Goal: Task Accomplishment & Management: Use online tool/utility

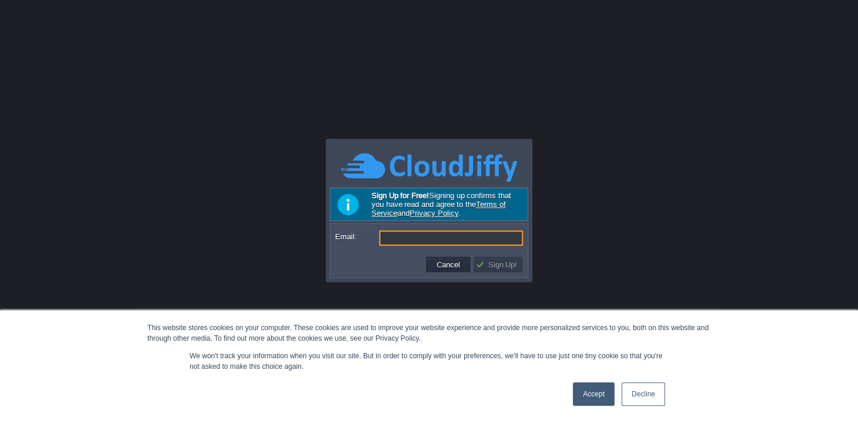
click at [417, 237] on input "Email:" at bounding box center [451, 238] width 144 height 15
type input "[PERSON_NAME][EMAIL_ADDRESS][DOMAIN_NAME]"
click at [508, 265] on button "Sign Up!" at bounding box center [497, 264] width 45 height 11
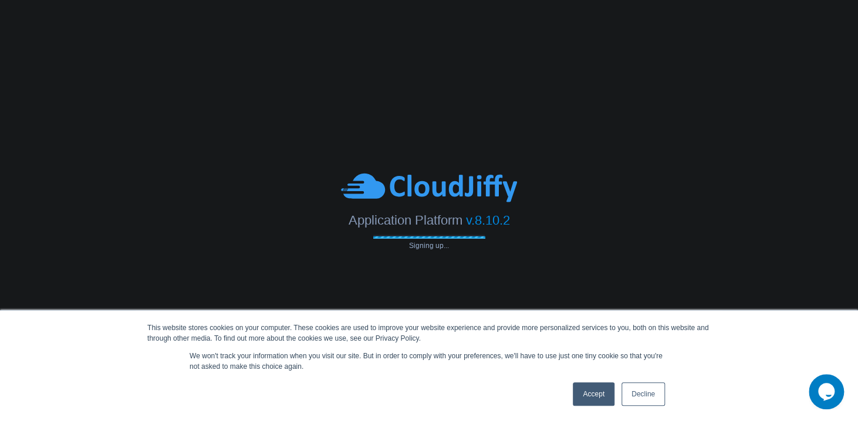
click at [589, 392] on link "Accept" at bounding box center [594, 394] width 42 height 23
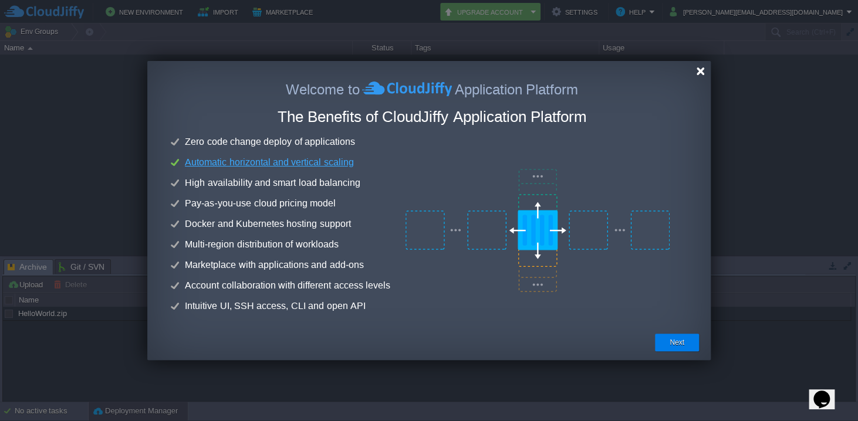
click at [699, 71] on div at bounding box center [700, 71] width 9 height 9
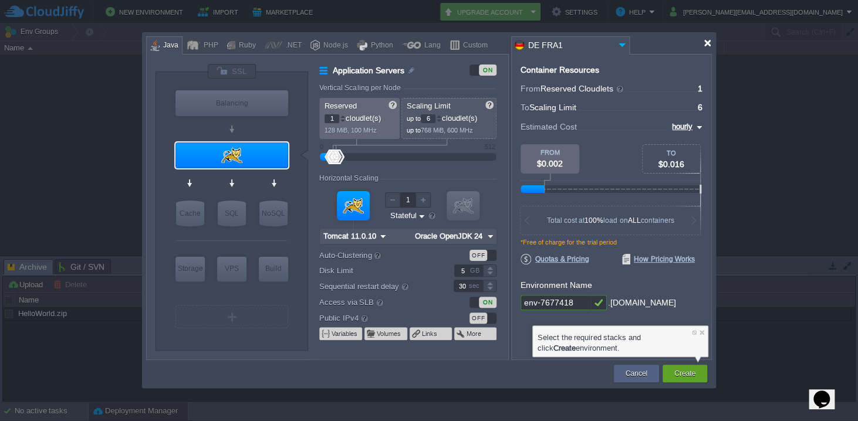
click at [709, 46] on div at bounding box center [707, 43] width 9 height 9
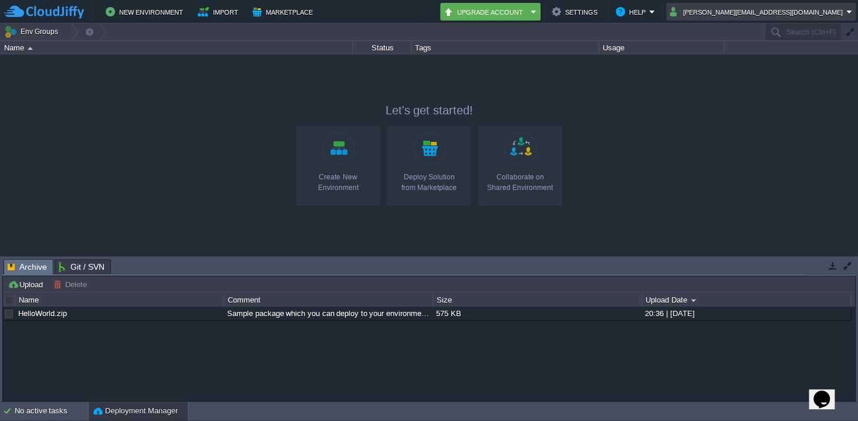
click at [848, 11] on em "[PERSON_NAME][EMAIL_ADDRESS][DOMAIN_NAME]" at bounding box center [761, 12] width 183 height 14
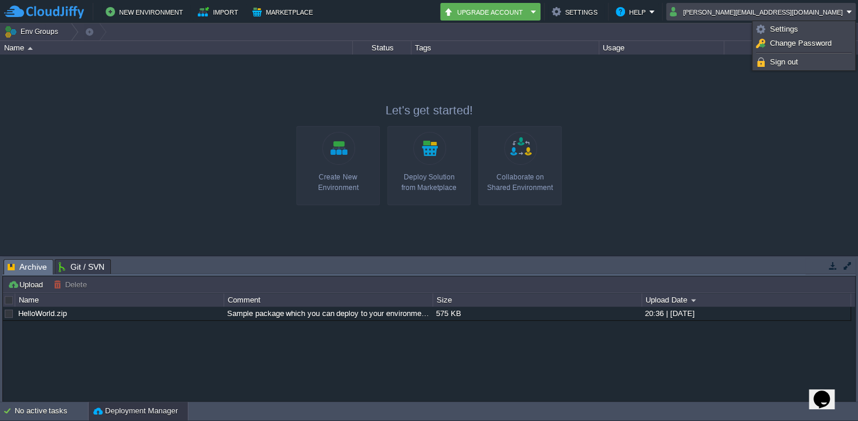
click at [849, 10] on em "[PERSON_NAME][EMAIL_ADDRESS][DOMAIN_NAME]" at bounding box center [761, 12] width 183 height 14
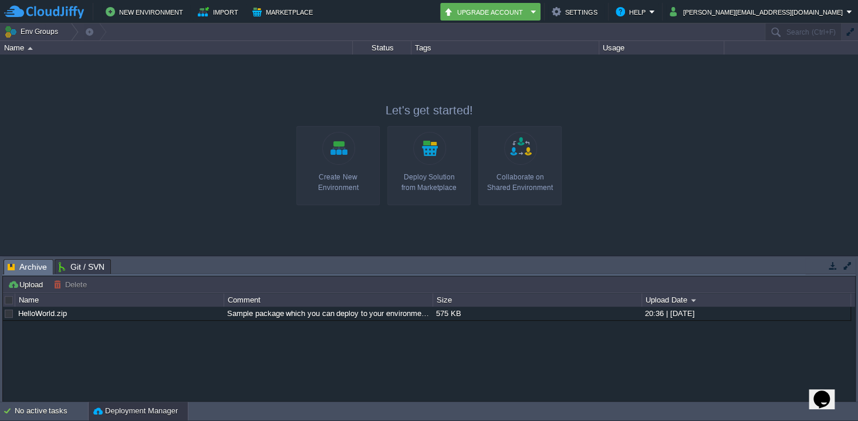
click at [585, 107] on div at bounding box center [429, 155] width 858 height 201
click at [528, 86] on div at bounding box center [429, 155] width 858 height 201
click at [429, 86] on div at bounding box center [429, 155] width 858 height 201
click at [340, 160] on link "Create New Environment" at bounding box center [337, 165] width 83 height 79
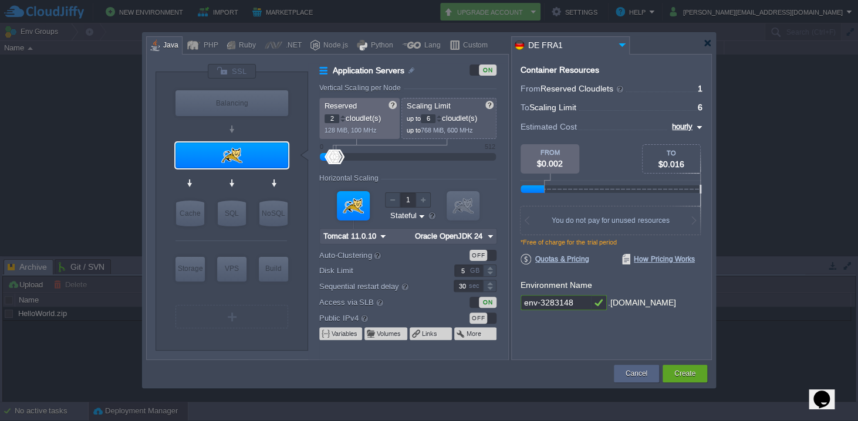
click at [343, 114] on div at bounding box center [343, 116] width 6 height 4
click at [344, 120] on div at bounding box center [343, 121] width 6 height 4
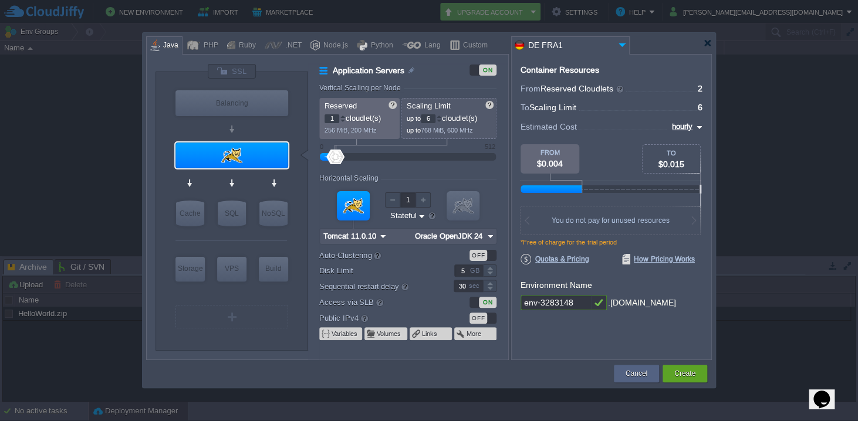
click at [344, 120] on div at bounding box center [343, 121] width 6 height 4
click at [343, 115] on div at bounding box center [343, 116] width 6 height 4
click at [344, 115] on div at bounding box center [343, 116] width 6 height 4
type input "4"
click at [344, 115] on div at bounding box center [343, 116] width 6 height 4
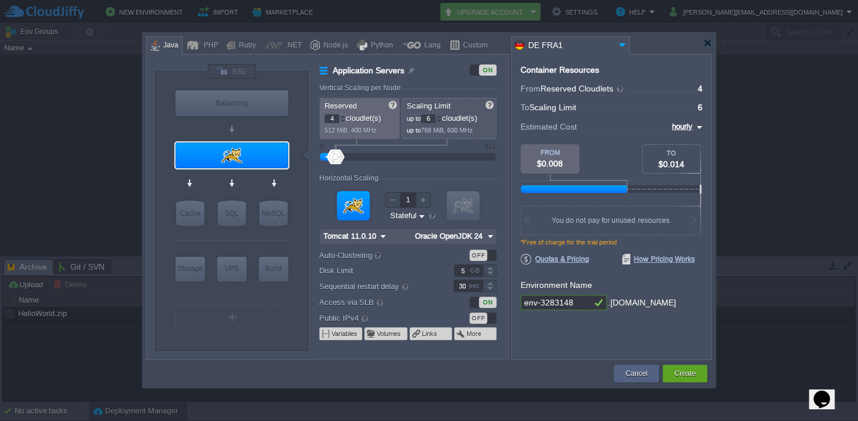
click at [700, 126] on img at bounding box center [697, 127] width 9 height 14
click at [682, 140] on div "monthly" at bounding box center [682, 141] width 40 height 14
type input "monthly"
click at [344, 114] on div at bounding box center [343, 116] width 6 height 4
type input "4"
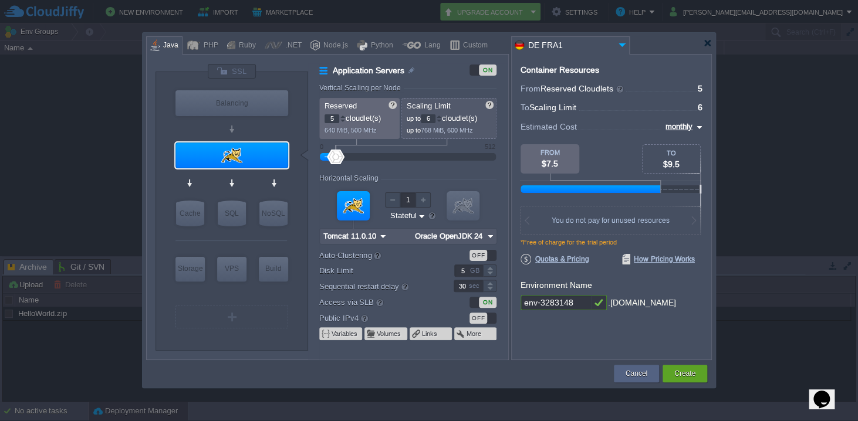
type input "5"
click at [441, 120] on div at bounding box center [439, 121] width 6 height 4
type input "3"
type input "4"
click at [441, 120] on div at bounding box center [439, 121] width 6 height 4
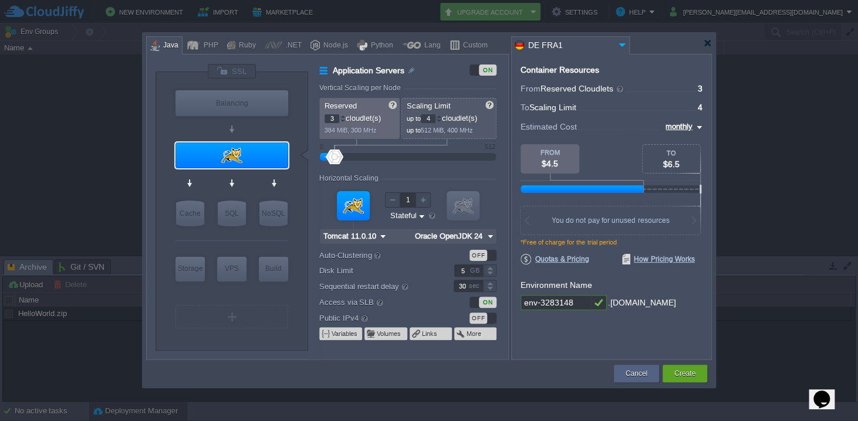
type input "2"
type input "3"
click at [441, 120] on div at bounding box center [439, 121] width 6 height 4
type input "1"
type input "2"
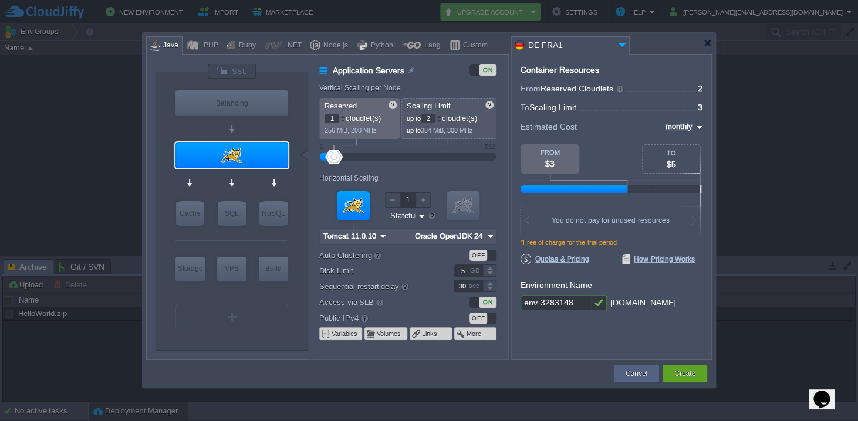
click at [441, 120] on div at bounding box center [439, 121] width 6 height 4
type input "2"
type input "3"
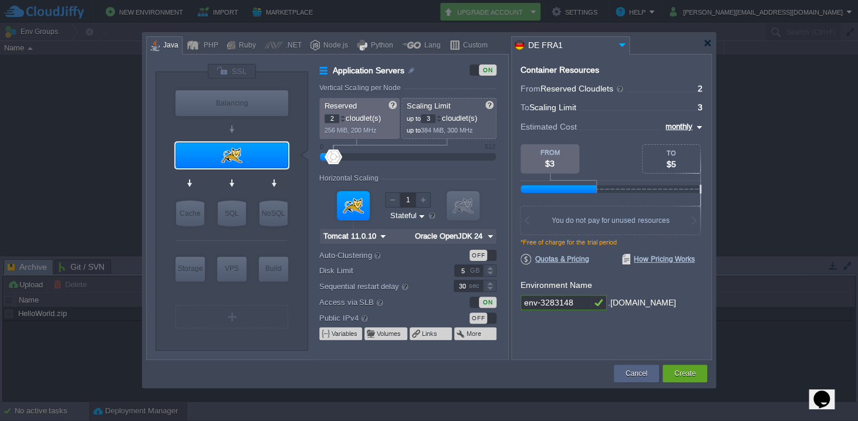
click at [343, 116] on div at bounding box center [343, 116] width 6 height 4
type input "3"
type input "4"
click at [343, 116] on div at bounding box center [343, 116] width 6 height 4
type input "4"
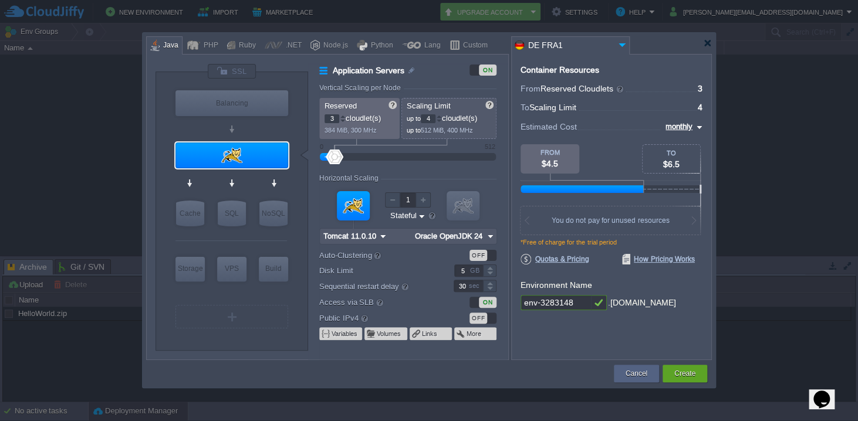
type input "5"
click at [343, 116] on div at bounding box center [343, 116] width 6 height 4
type input "5"
type input "6"
click at [343, 116] on div at bounding box center [343, 116] width 6 height 4
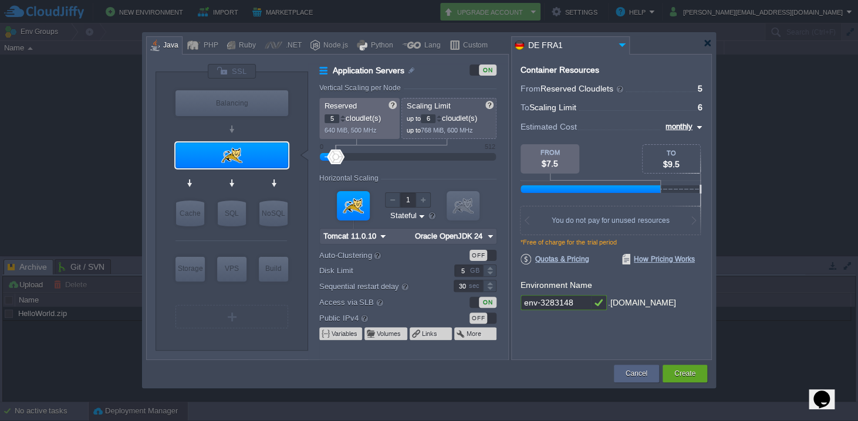
type input "6"
type input "7"
click at [343, 116] on div at bounding box center [343, 116] width 6 height 4
click at [464, 43] on div "Custom" at bounding box center [474, 46] width 28 height 18
type input "Application Servers"
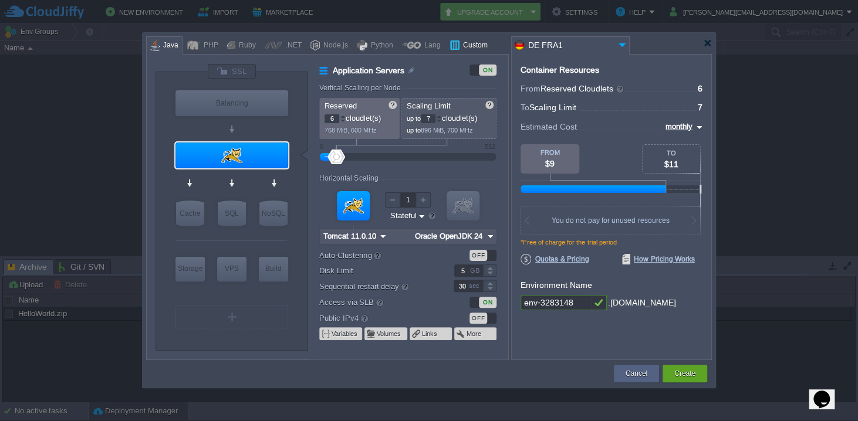
type input "11.0.10"
type input "null"
type input "11.0.10-openjdk-2..."
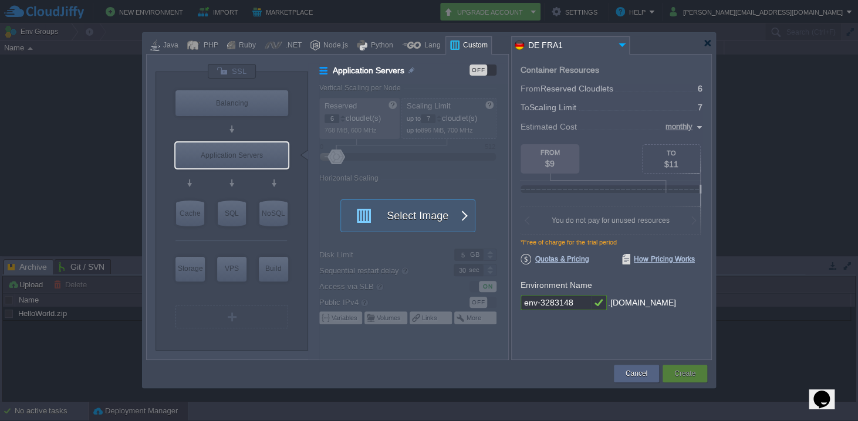
type input "11.0.10"
click at [254, 153] on div "Application Servers" at bounding box center [232, 156] width 113 height 26
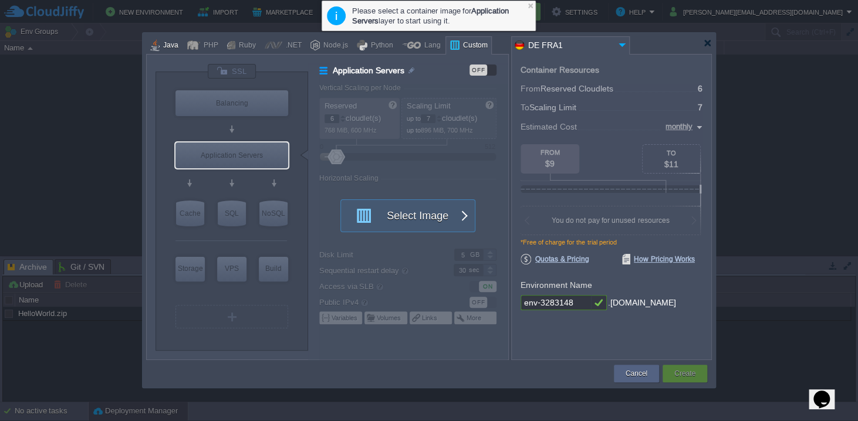
click at [163, 40] on div "Java" at bounding box center [169, 46] width 19 height 18
type input "Application Servers"
type input "1"
type input "6"
type input "Tomcat 11.0.10"
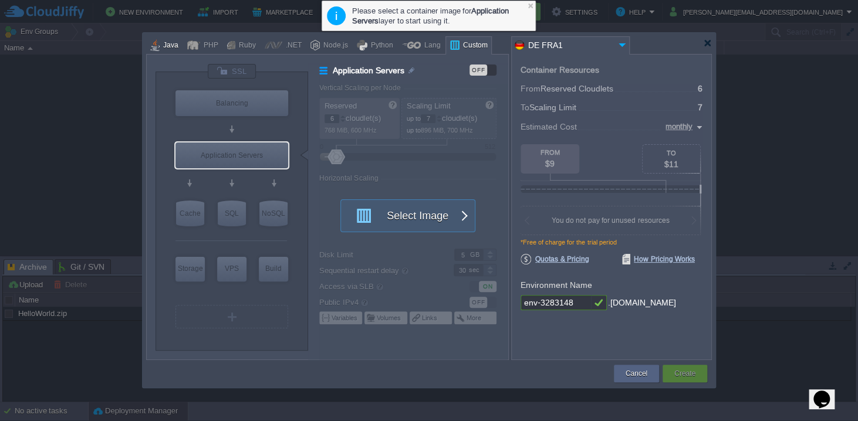
type input "Oracle OpenJDK 24"
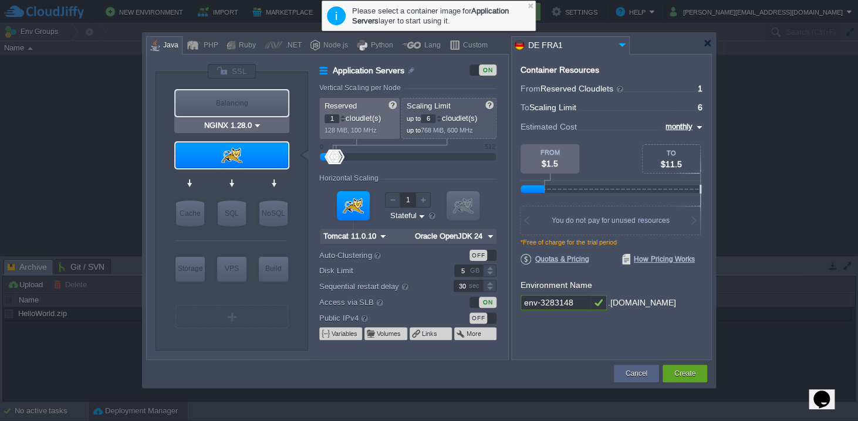
type input "Tomcat 11.0.10"
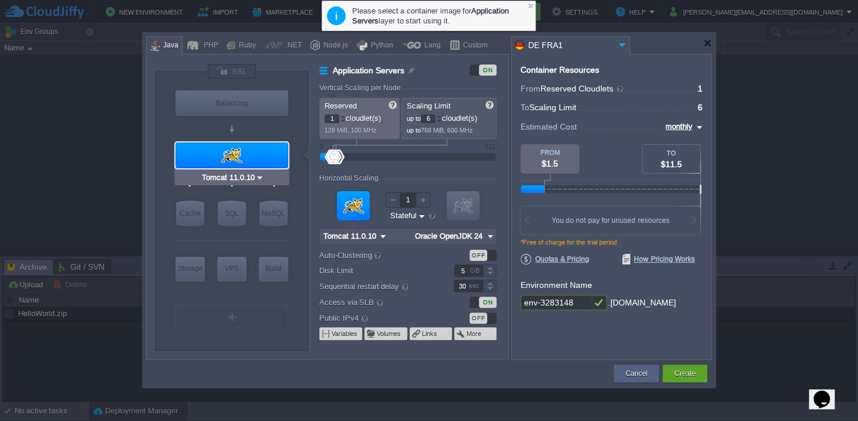
click at [258, 177] on img at bounding box center [259, 178] width 9 height 12
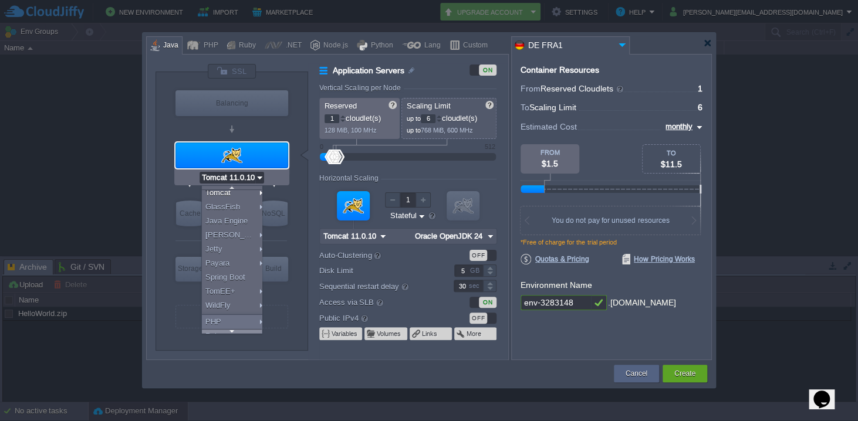
click at [234, 332] on div at bounding box center [232, 331] width 60 height 4
click at [235, 331] on div at bounding box center [232, 331] width 60 height 4
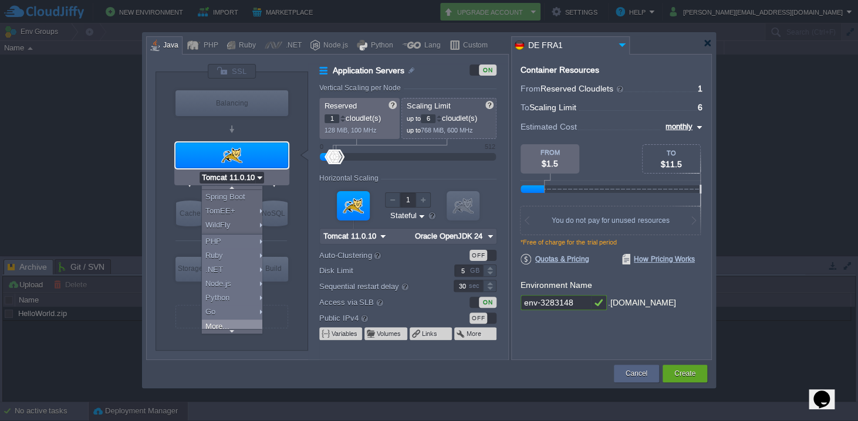
click at [227, 329] on div "More..." at bounding box center [233, 327] width 63 height 14
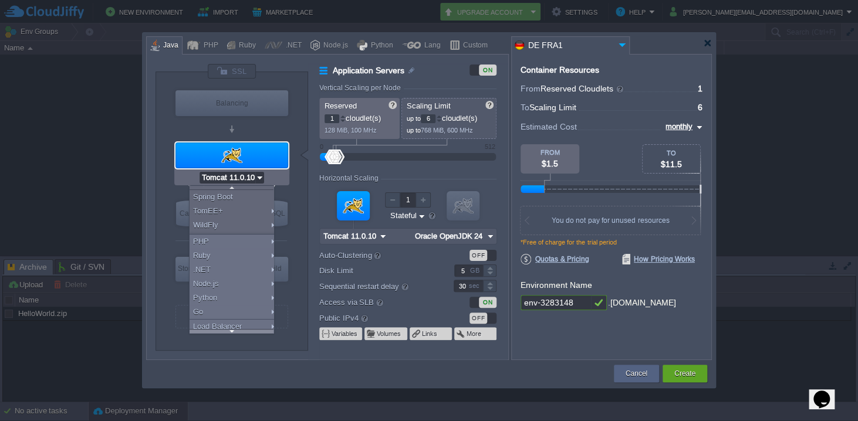
click at [232, 329] on div at bounding box center [232, 331] width 84 height 4
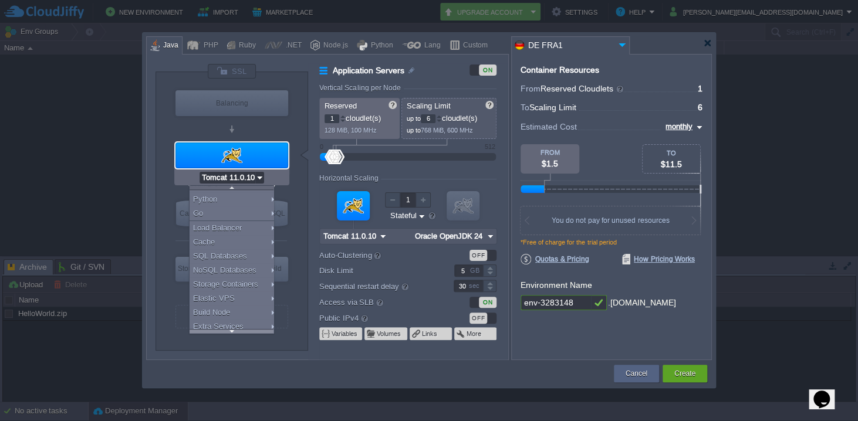
click at [232, 329] on div at bounding box center [232, 331] width 84 height 4
click at [296, 275] on div "VM Balancing VM Application Servers VM Cache VM SQL VM NoSQL VM Storage VM VPS …" at bounding box center [232, 211] width 153 height 278
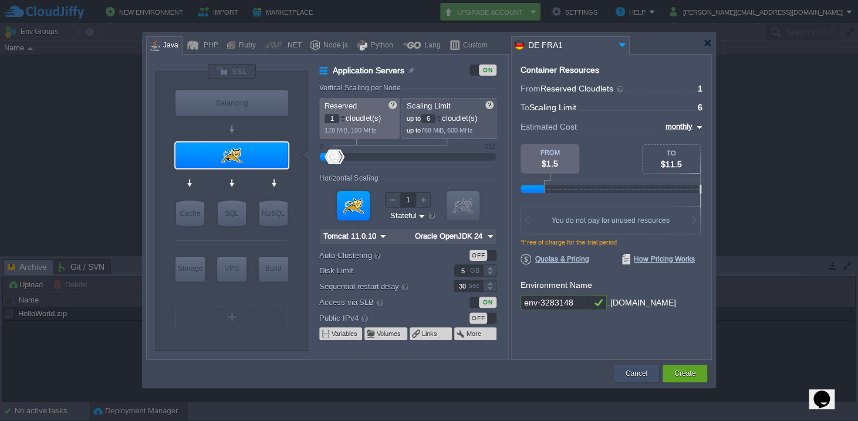
click at [633, 376] on button "Cancel" at bounding box center [637, 374] width 22 height 12
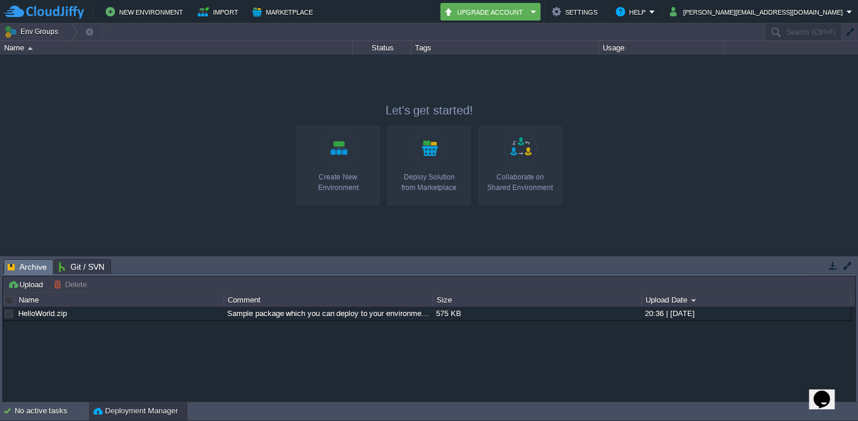
click at [609, 160] on div at bounding box center [429, 155] width 858 height 201
click at [598, 157] on div at bounding box center [429, 155] width 858 height 201
click at [265, 135] on div at bounding box center [429, 155] width 858 height 201
click at [424, 150] on link "Deploy Solution from Marketplace" at bounding box center [428, 165] width 83 height 79
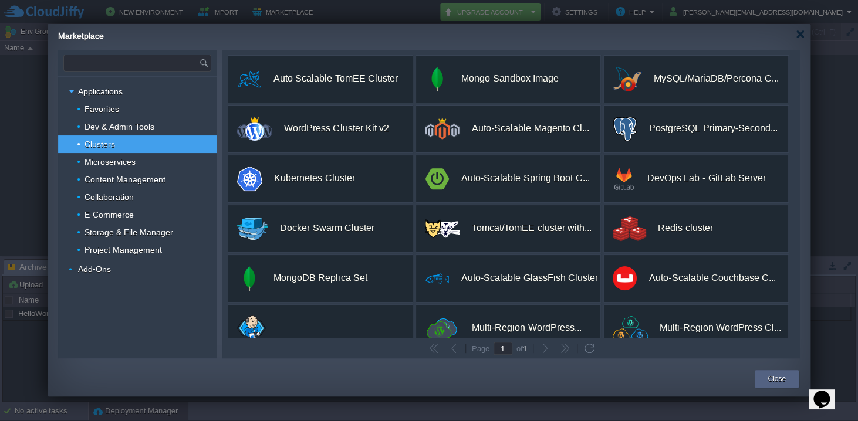
click at [113, 62] on input "text" at bounding box center [131, 63] width 135 height 16
click at [144, 80] on span "Auto-Scalable GlassFish Cluster" at bounding box center [136, 80] width 104 height 15
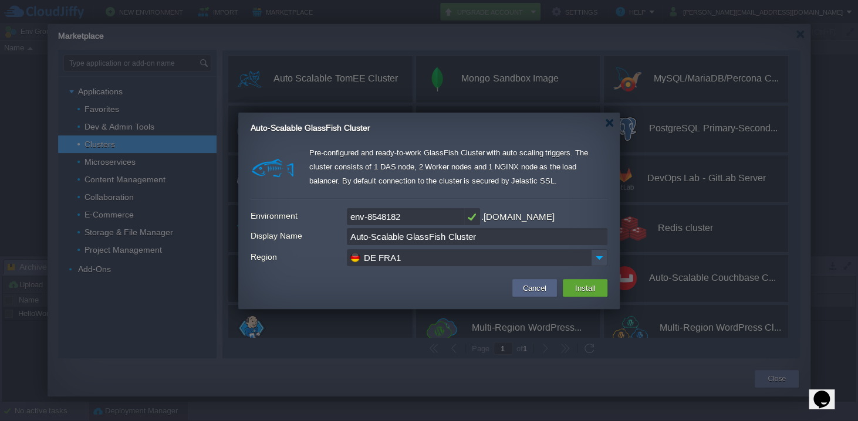
type input "Type application or add-on name"
click at [419, 218] on input "env-8548182" at bounding box center [405, 216] width 117 height 17
click at [554, 259] on input "DE FRA1" at bounding box center [469, 257] width 244 height 17
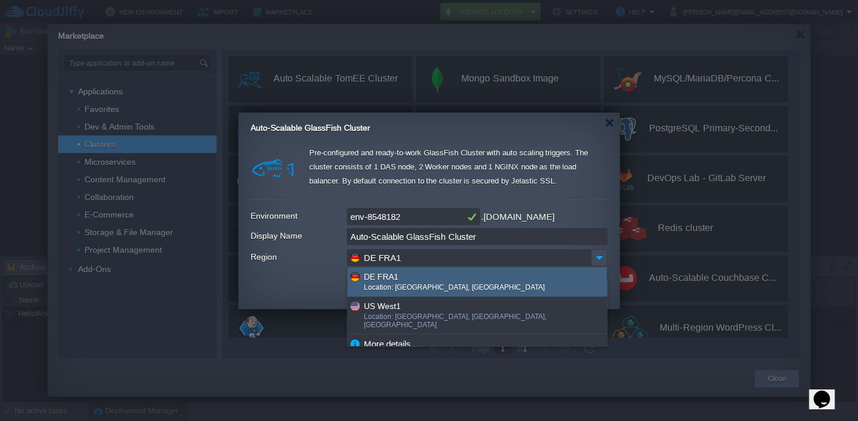
click at [338, 268] on form "Environment env-8548182 .de-fra1.cloudjiffy.net Display Name Auto-Scalable Glas…" at bounding box center [429, 236] width 357 height 63
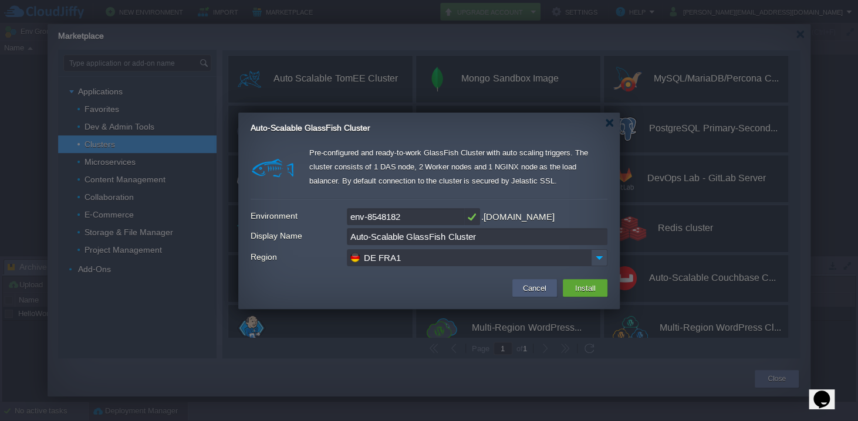
click at [538, 284] on button "Cancel" at bounding box center [535, 288] width 31 height 14
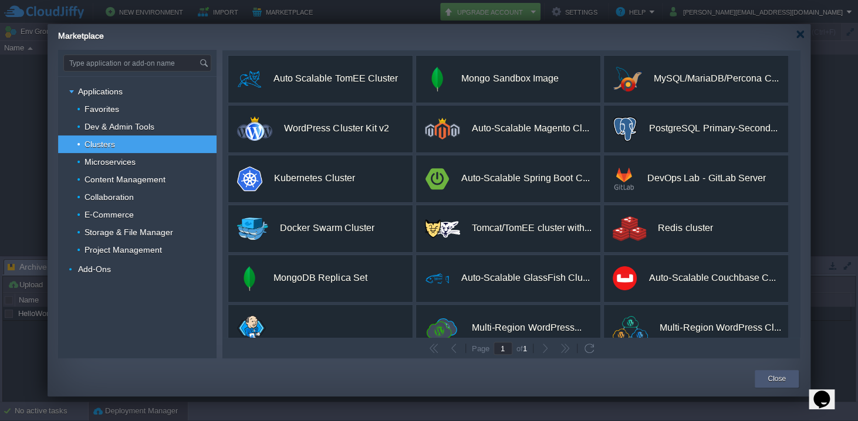
click at [772, 375] on button "Close" at bounding box center [777, 379] width 18 height 12
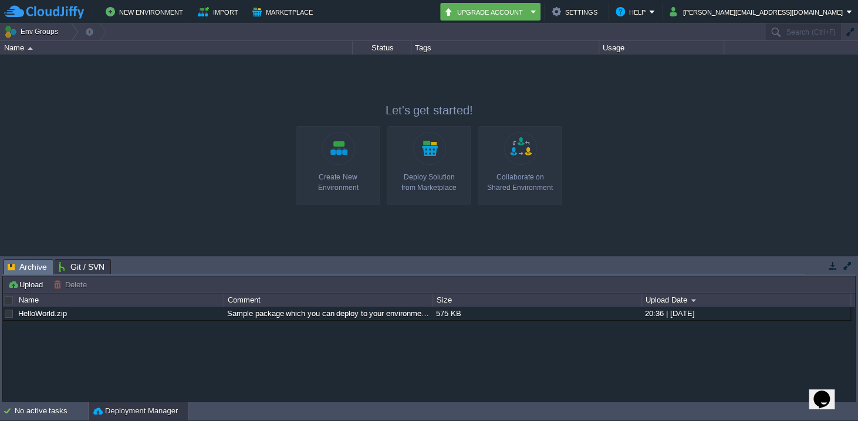
click at [312, 146] on link "Create New Environment" at bounding box center [337, 165] width 83 height 79
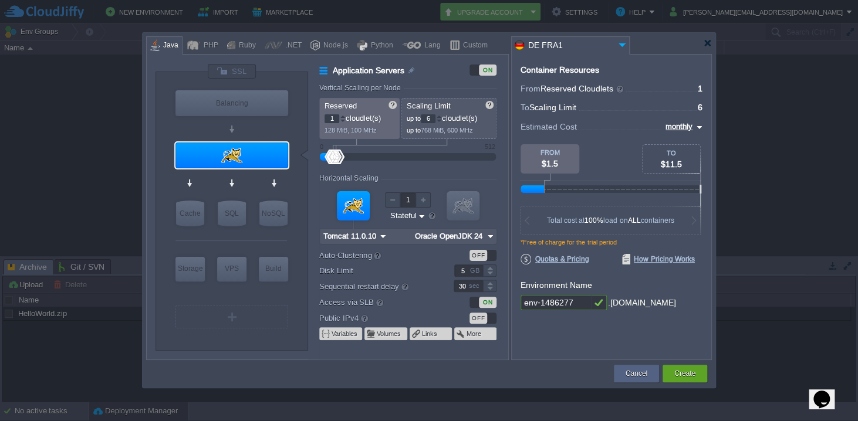
click at [627, 42] on img at bounding box center [622, 45] width 14 height 16
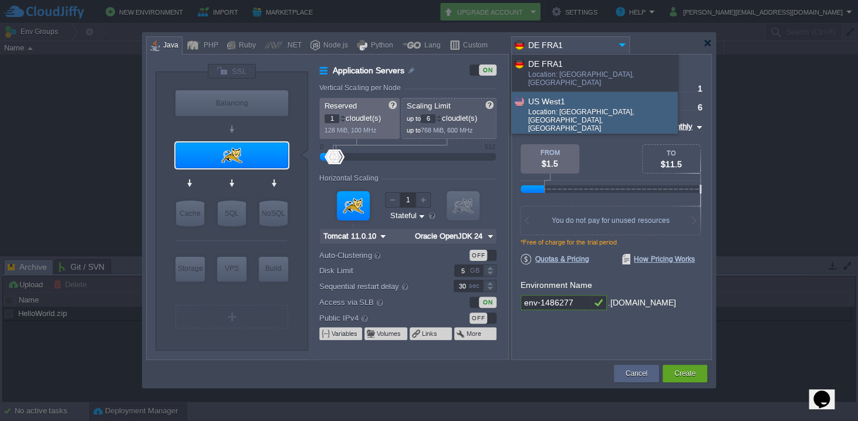
click at [585, 95] on div "US West1" at bounding box center [602, 102] width 149 height 14
type input "Oracle OpenJDK 24"
type input "US West1"
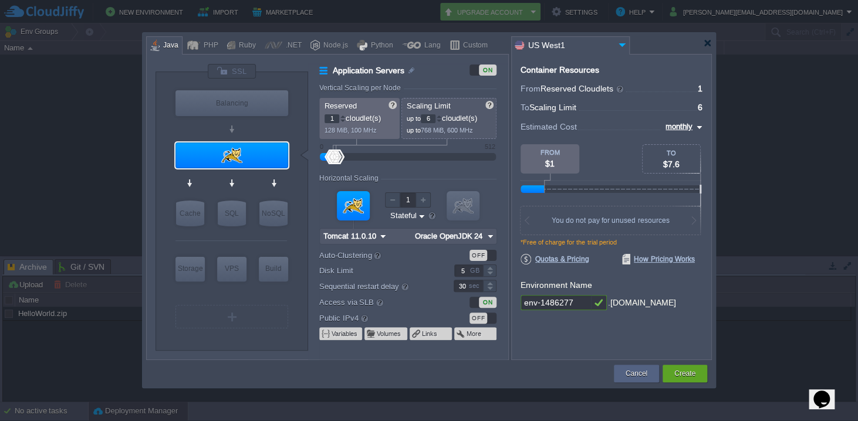
click at [609, 46] on input "US West1" at bounding box center [563, 45] width 103 height 17
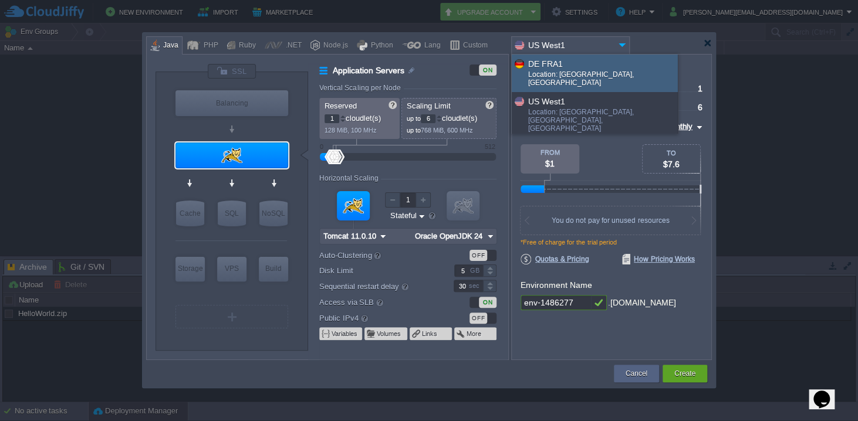
click at [568, 66] on div "DE FRA1" at bounding box center [602, 64] width 149 height 14
type input "Oracle OpenJDK 24"
type input "DE FRA1"
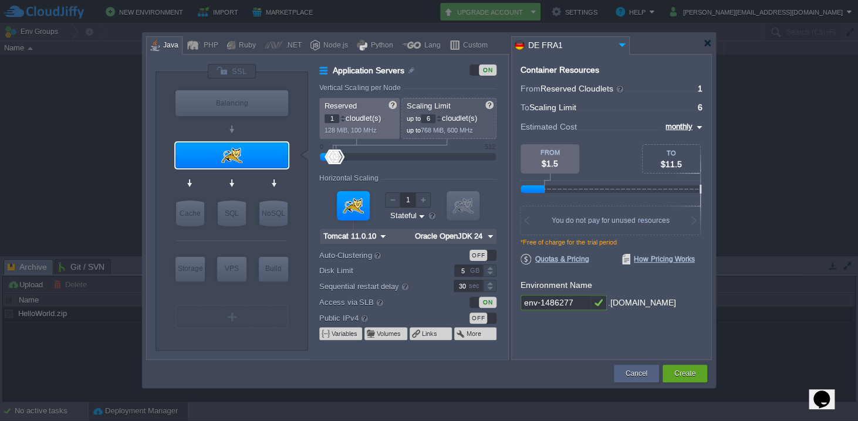
click at [595, 40] on input "DE FRA1" at bounding box center [563, 45] width 103 height 17
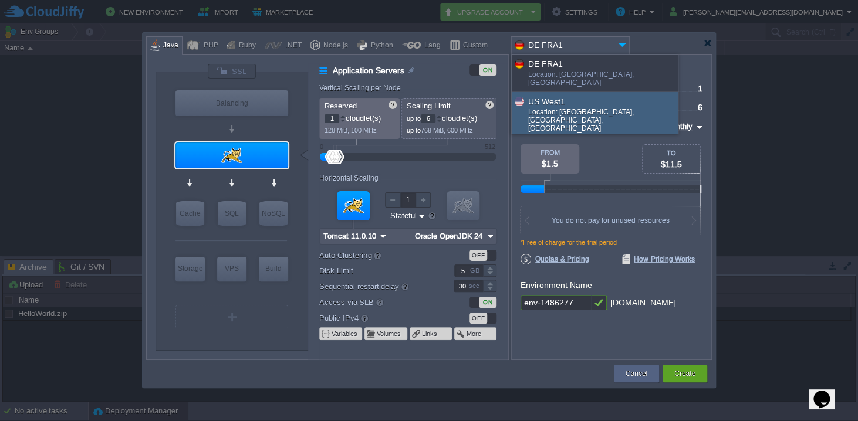
click at [559, 95] on div "US West1" at bounding box center [602, 102] width 149 height 14
type input "Oracle OpenJDK 24"
type input "US West1"
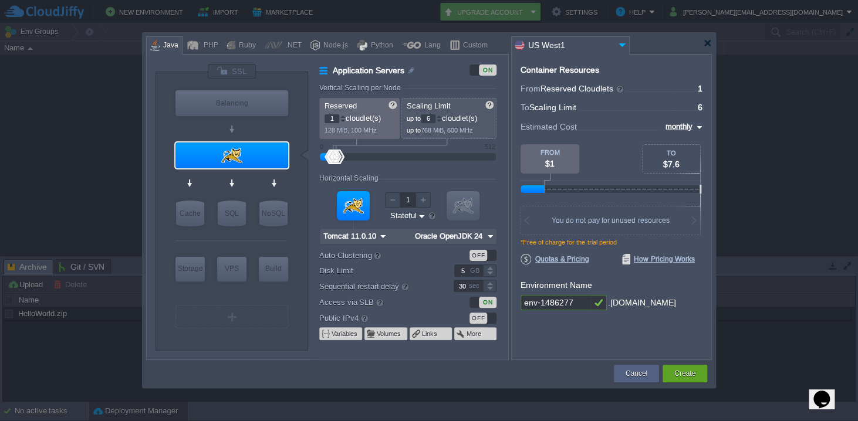
click at [578, 43] on input "US West1" at bounding box center [563, 45] width 103 height 17
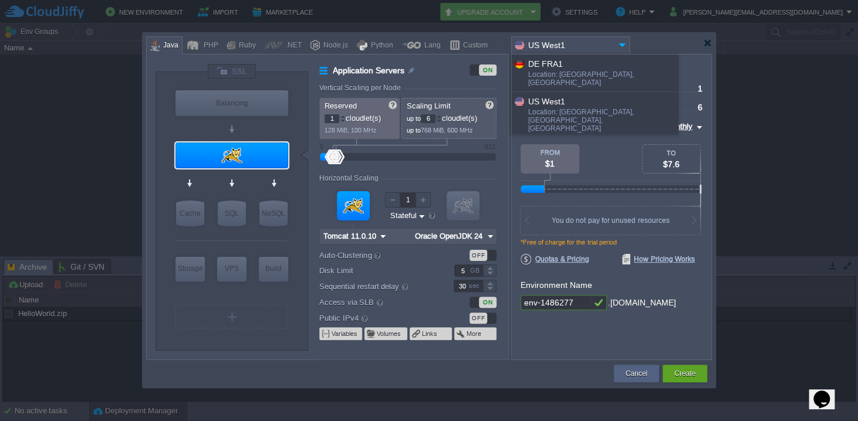
click at [568, 138] on div "More details..." at bounding box center [595, 148] width 166 height 20
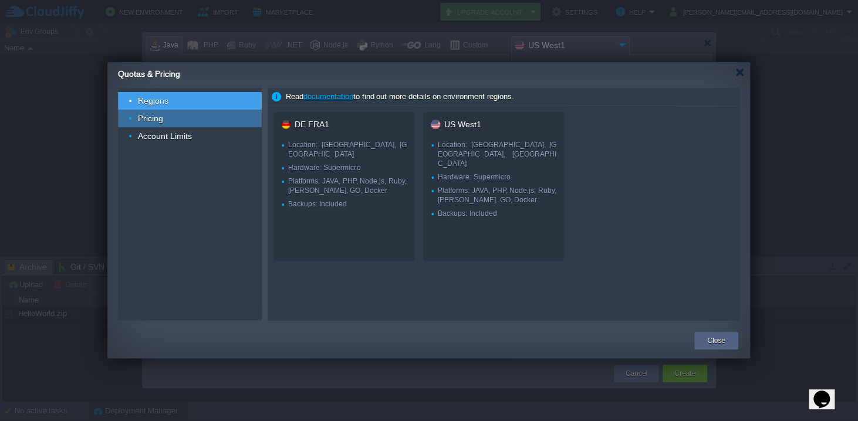
click at [177, 122] on div "Pricing" at bounding box center [190, 119] width 144 height 18
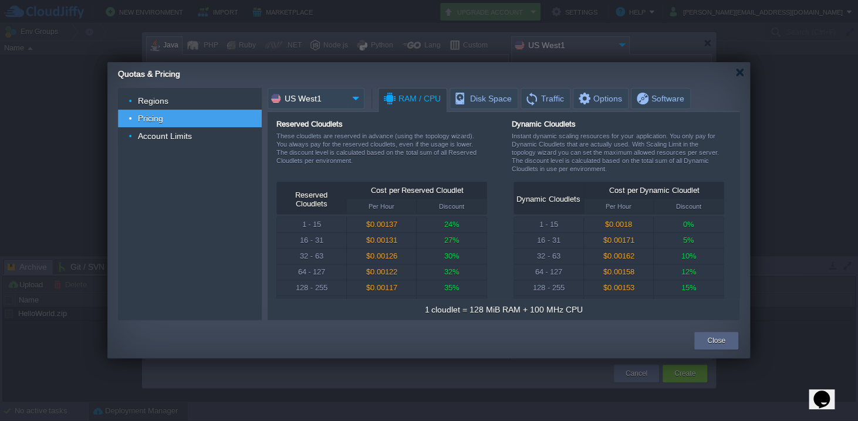
click at [340, 203] on div "Reserved Cloudlets" at bounding box center [311, 200] width 64 height 18
click at [379, 198] on div "Cost per Reserved Cloudlet" at bounding box center [418, 191] width 140 height 16
click at [439, 190] on div "Cost per Reserved Cloudlet" at bounding box center [418, 191] width 140 height 16
click at [346, 95] on input "US West1" at bounding box center [308, 98] width 80 height 21
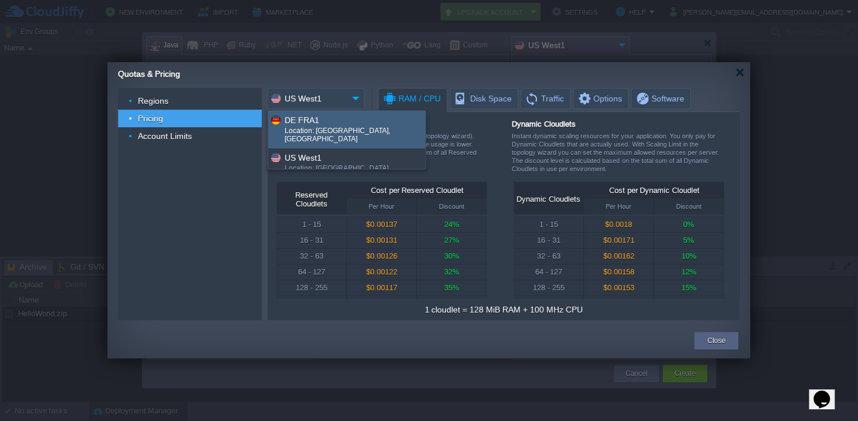
click at [338, 120] on div "DE FRA1" at bounding box center [355, 120] width 140 height 14
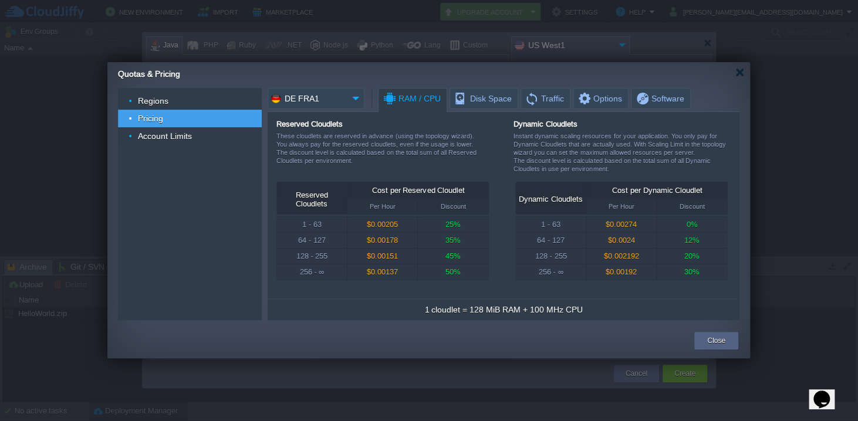
click at [352, 100] on img at bounding box center [356, 98] width 17 height 21
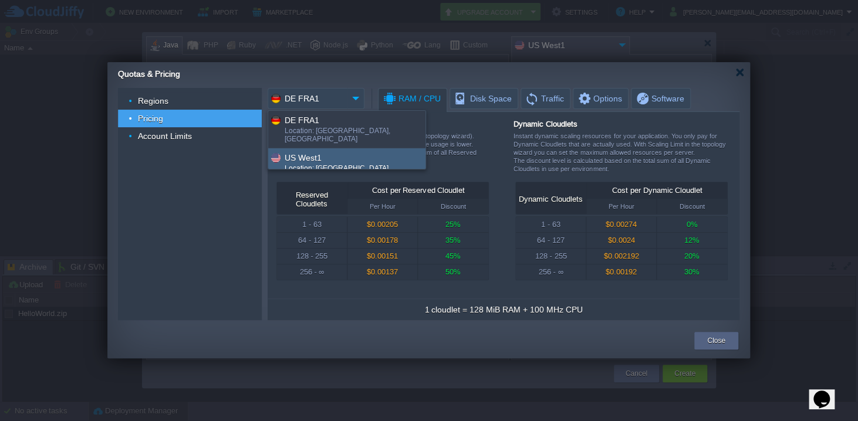
click at [338, 151] on div "US West1" at bounding box center [355, 158] width 140 height 14
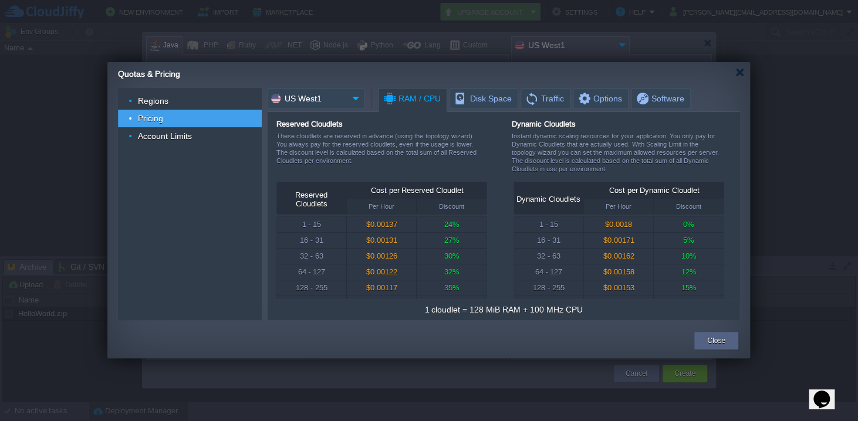
click at [355, 98] on img at bounding box center [356, 98] width 17 height 21
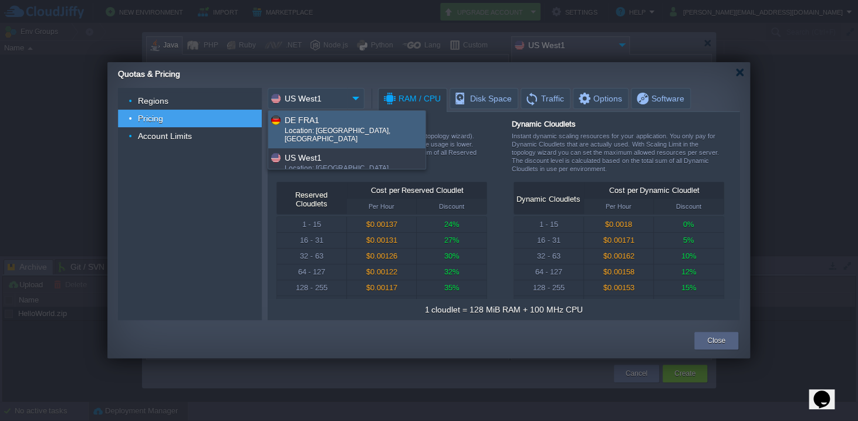
click at [331, 126] on div "DE FRA1" at bounding box center [355, 120] width 140 height 14
type input "DE FRA1"
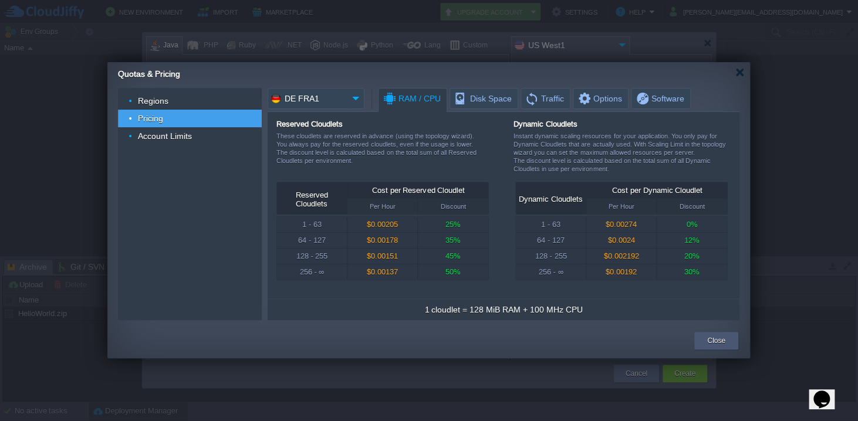
click at [720, 338] on button "Close" at bounding box center [716, 341] width 18 height 12
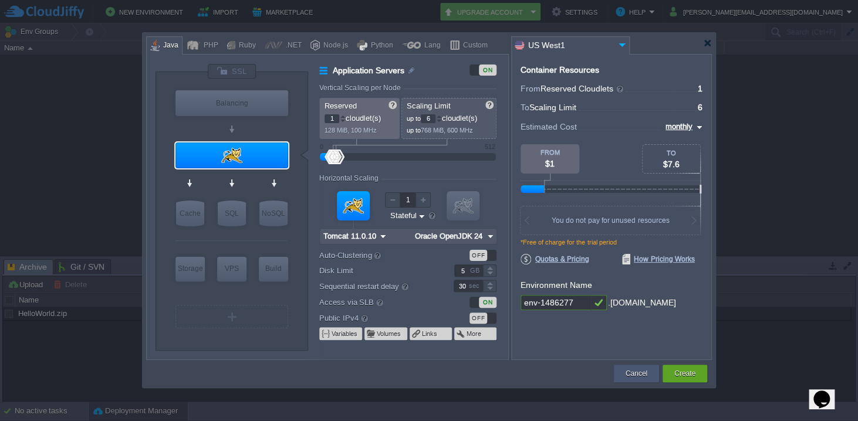
click at [641, 372] on button "Cancel" at bounding box center [637, 374] width 22 height 12
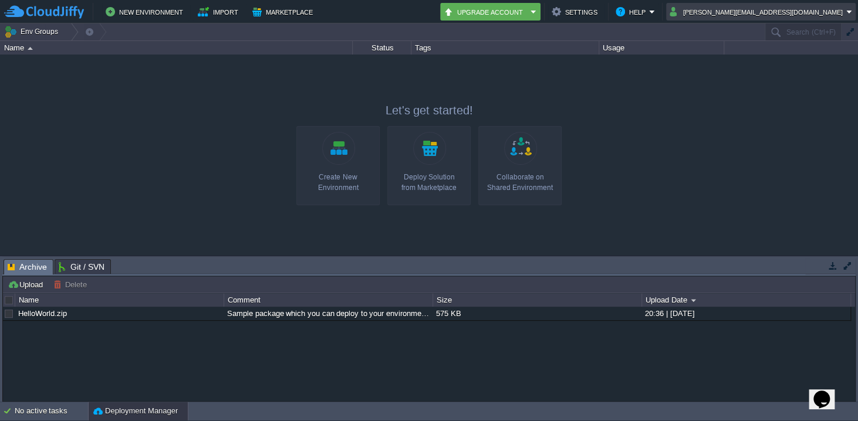
click at [828, 14] on button "[PERSON_NAME][EMAIL_ADDRESS][DOMAIN_NAME]" at bounding box center [758, 12] width 177 height 14
click at [826, 12] on button "[PERSON_NAME][EMAIL_ADDRESS][DOMAIN_NAME]" at bounding box center [758, 12] width 177 height 14
click at [53, 9] on img at bounding box center [44, 12] width 80 height 15
click at [825, 394] on icon "Chat widget" at bounding box center [822, 400] width 16 height 18
click at [826, 395] on icon "Close Chat This icon closes the chat window." at bounding box center [819, 402] width 14 height 14
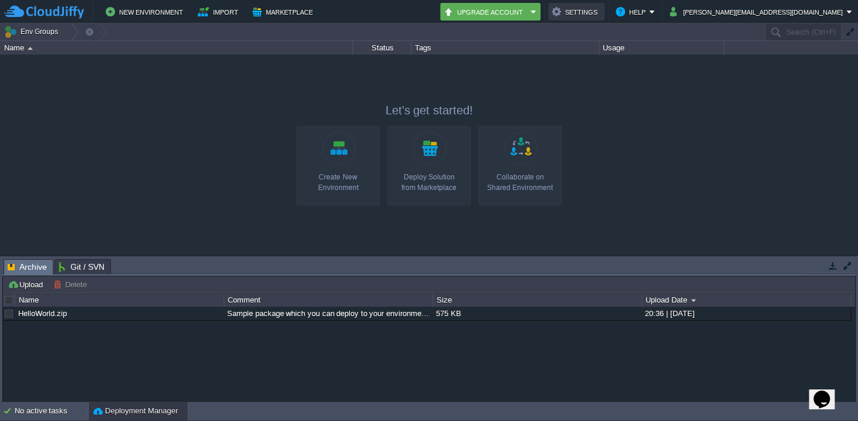
click at [601, 10] on button "Settings" at bounding box center [576, 12] width 49 height 14
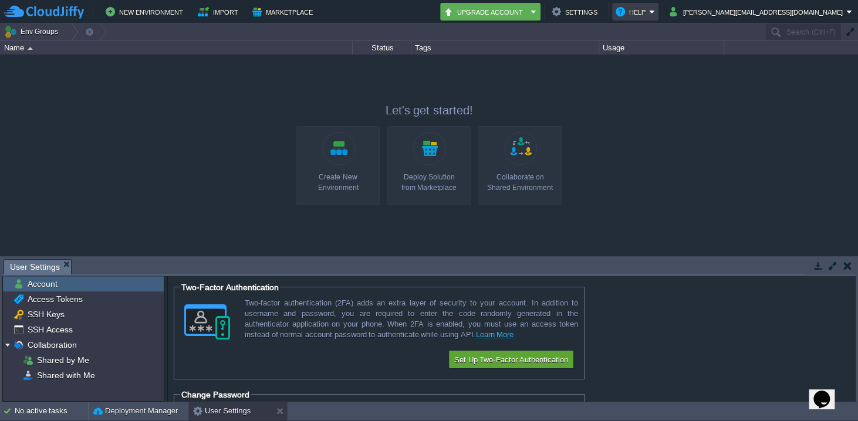
click at [655, 7] on em "Help" at bounding box center [635, 12] width 39 height 14
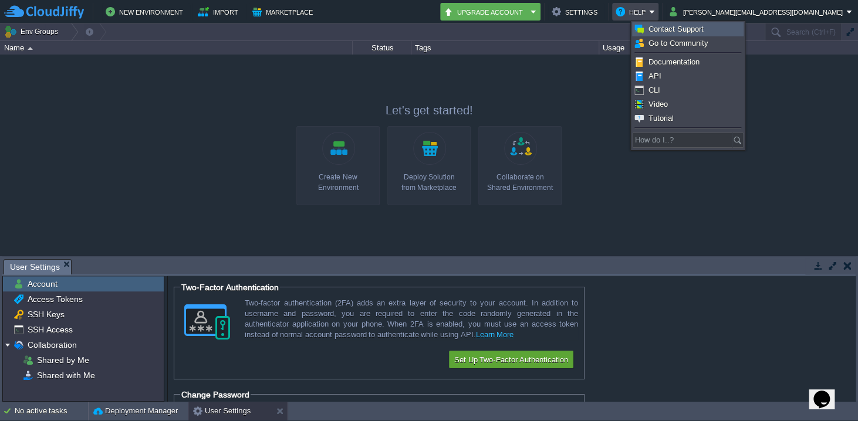
click at [687, 26] on span "Contact Support" at bounding box center [676, 29] width 55 height 9
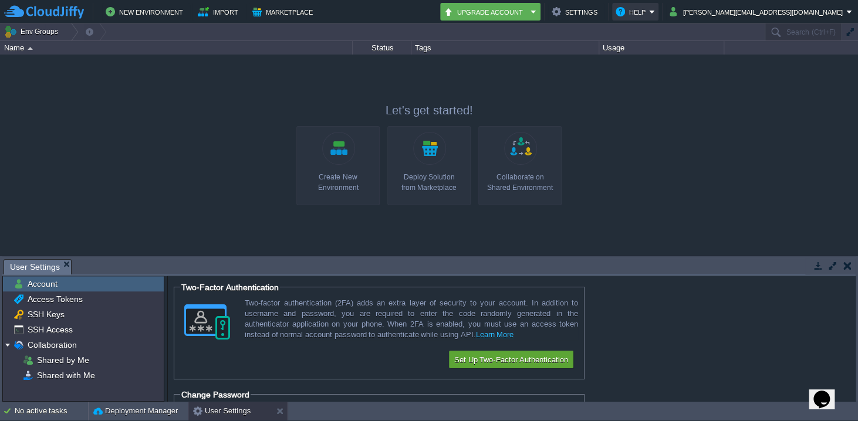
click at [649, 11] on button "Help" at bounding box center [632, 12] width 33 height 14
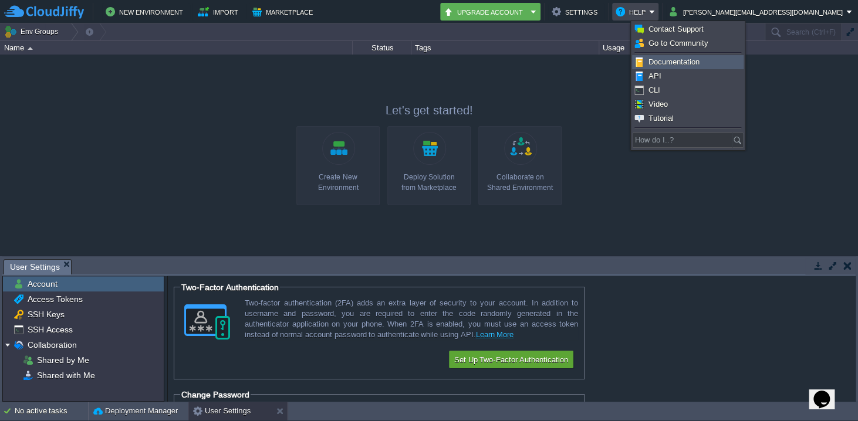
click at [675, 57] on link "Documentation" at bounding box center [688, 62] width 110 height 13
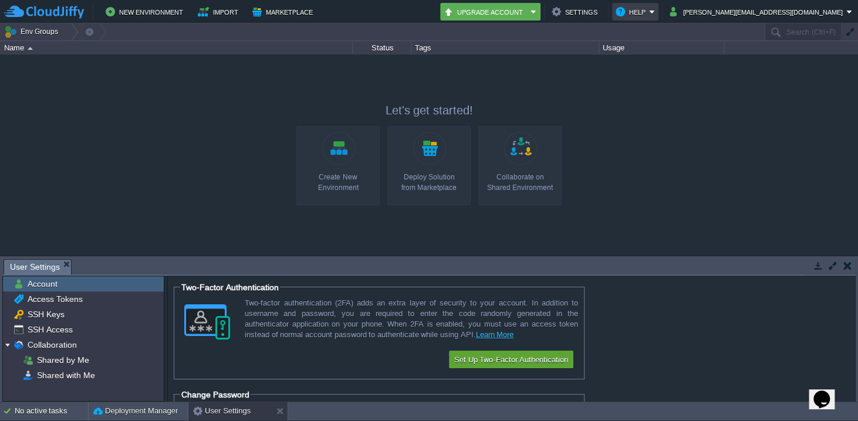
click at [649, 9] on button "Help" at bounding box center [632, 12] width 33 height 14
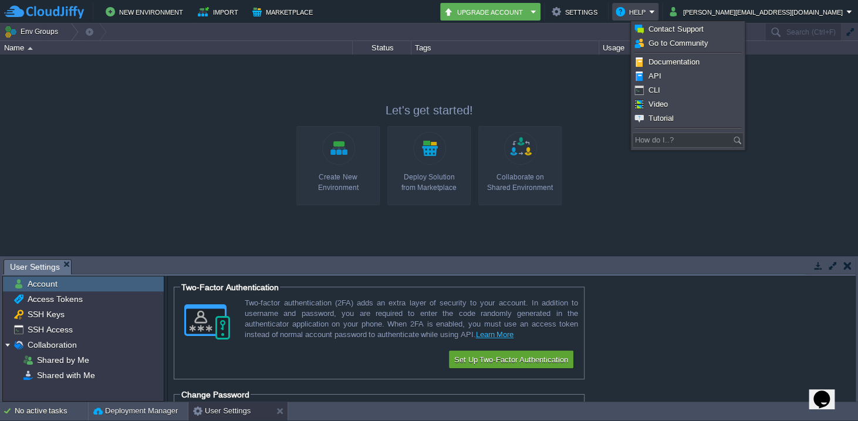
click at [598, 106] on div at bounding box center [429, 155] width 858 height 201
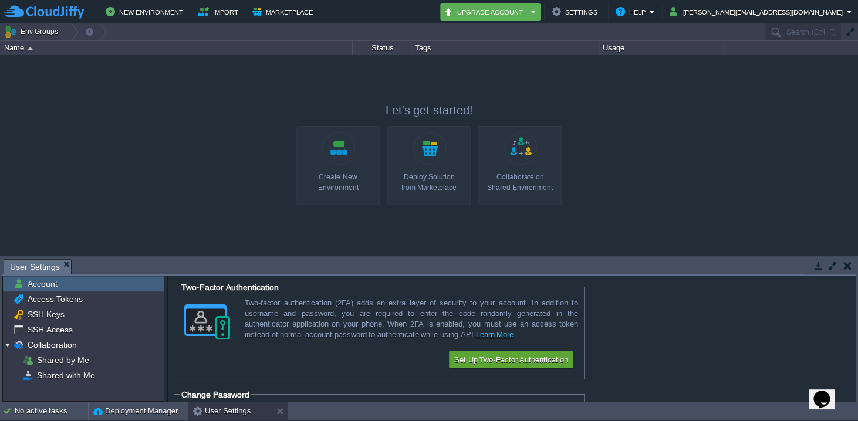
click at [674, 117] on div at bounding box center [429, 155] width 858 height 201
click at [131, 8] on button "New Environment" at bounding box center [146, 12] width 81 height 14
